Goal: Task Accomplishment & Management: Manage account settings

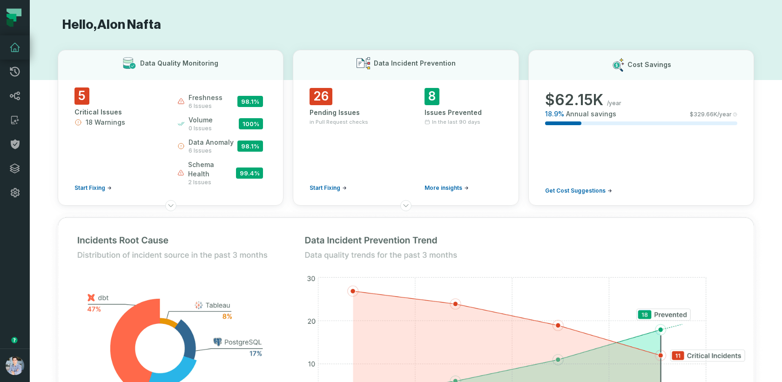
click at [326, 31] on h1 "Hello, [PERSON_NAME]" at bounding box center [406, 25] width 696 height 16
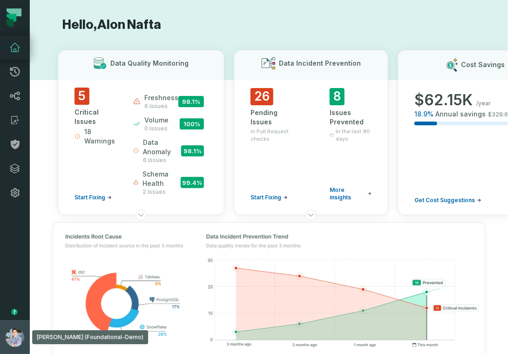
click at [3, 323] on button "[PERSON_NAME] (Foundational-Demo) [EMAIL_ADDRESS][DOMAIN_NAME]" at bounding box center [15, 337] width 30 height 34
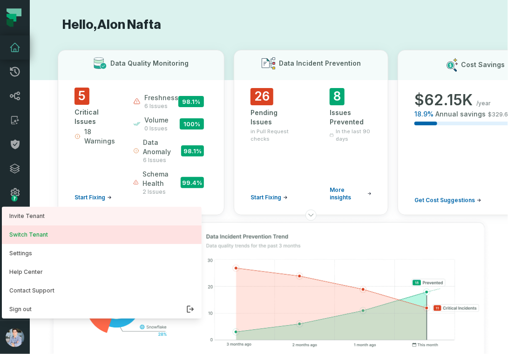
click at [26, 239] on button "Switch Tenant" at bounding box center [102, 234] width 200 height 19
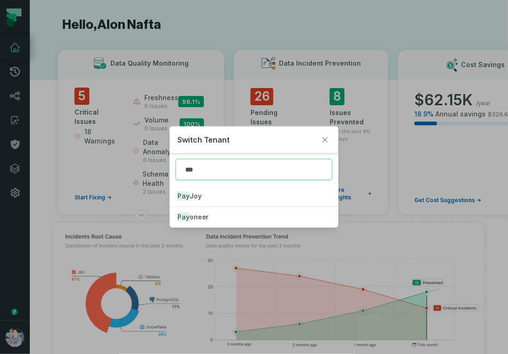
type input "****"
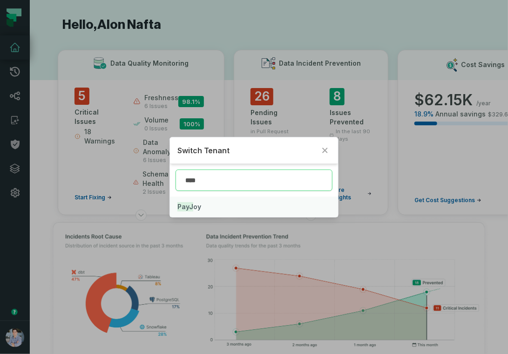
click at [195, 209] on span "PayJ oy" at bounding box center [189, 206] width 24 height 8
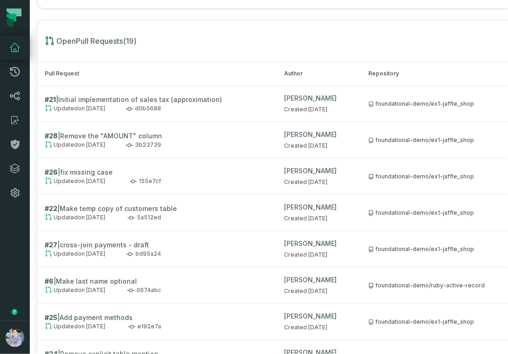
scroll to position [1386, 0]
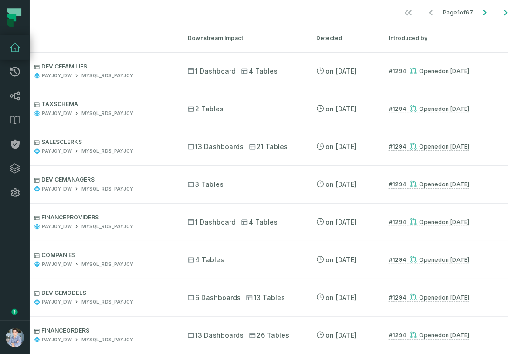
scroll to position [248, 0]
